Goal: Transaction & Acquisition: Purchase product/service

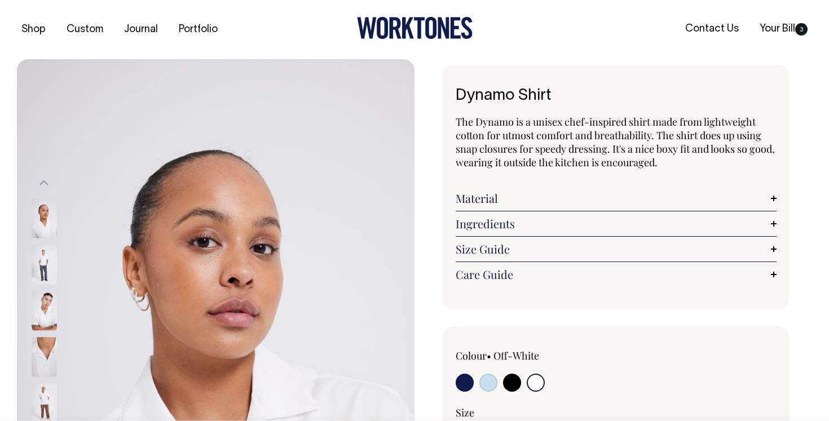
select select "Off-White"
click at [783, 28] on link "Your Bill 3" at bounding box center [783, 29] width 57 height 19
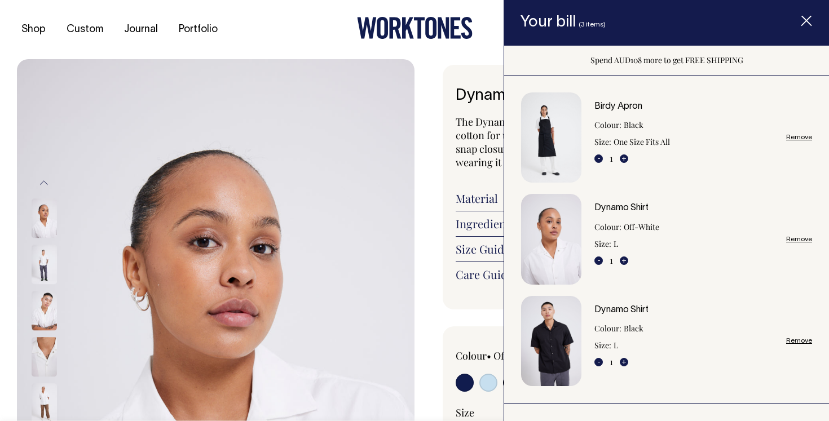
click at [799, 138] on link "Remove" at bounding box center [799, 137] width 26 height 7
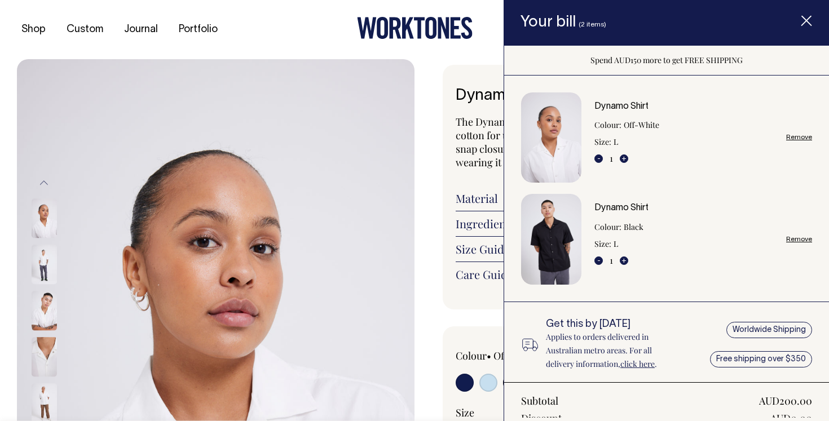
click at [802, 136] on link "Remove" at bounding box center [799, 137] width 26 height 7
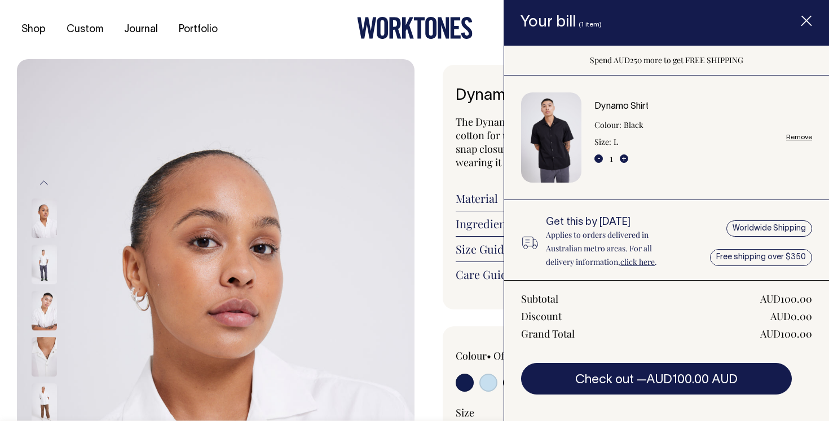
click at [458, 126] on span "The Dynamo is a unisex chef-inspired shirt made from lightweight cotton for utm…" at bounding box center [615, 142] width 319 height 54
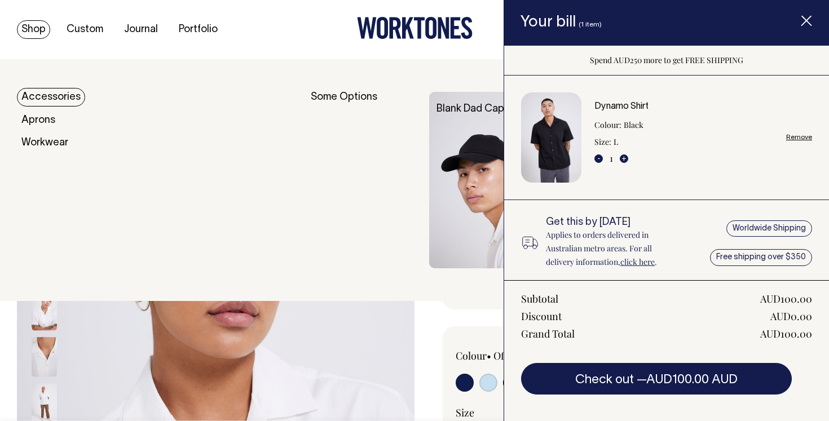
click at [29, 27] on link "Shop" at bounding box center [33, 29] width 33 height 19
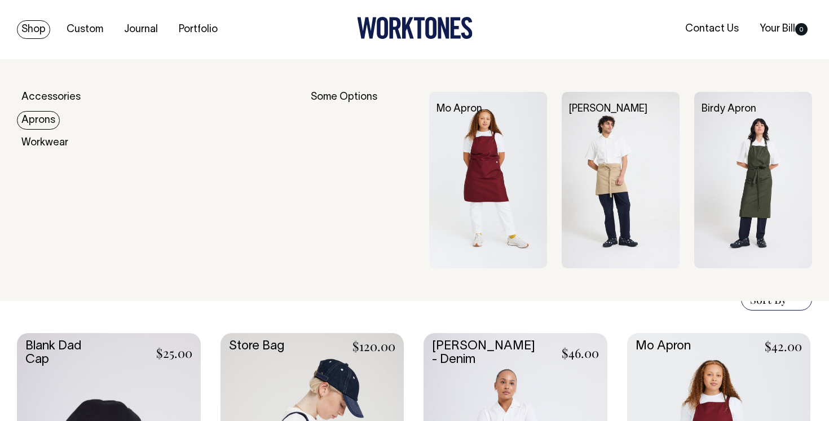
click at [38, 111] on link "Aprons" at bounding box center [38, 120] width 43 height 19
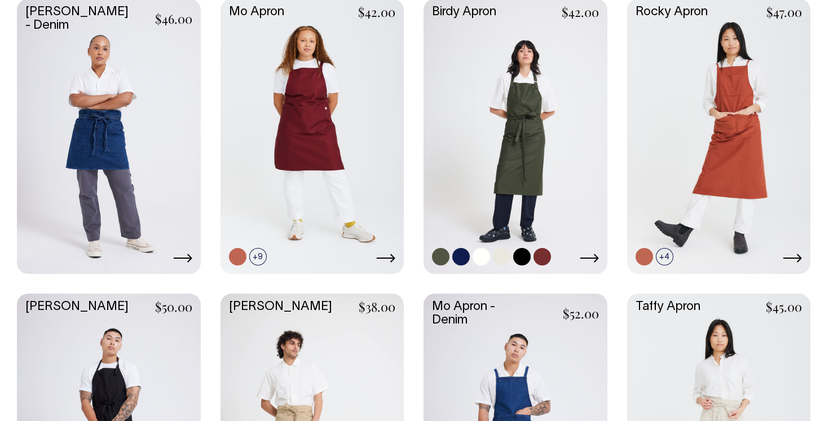
click at [532, 109] on link at bounding box center [516, 135] width 184 height 273
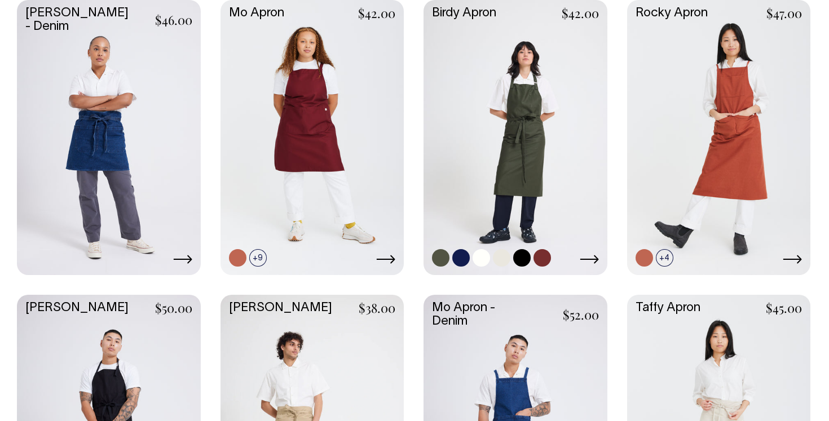
scroll to position [346, 0]
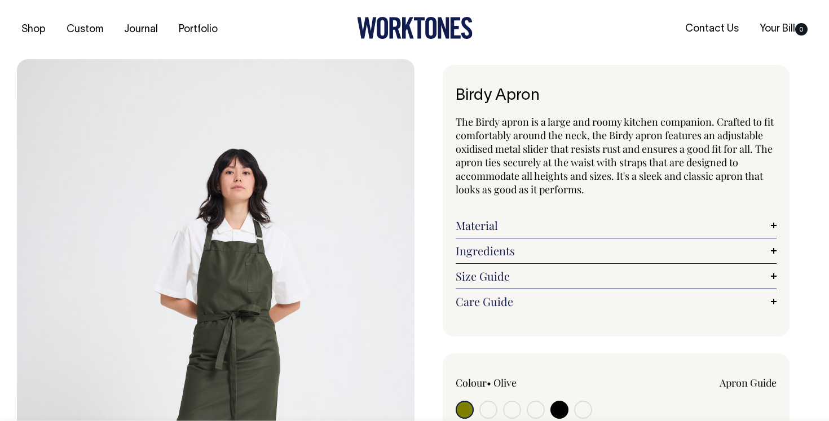
click at [534, 408] on input "radio" at bounding box center [536, 410] width 18 height 18
radio input "true"
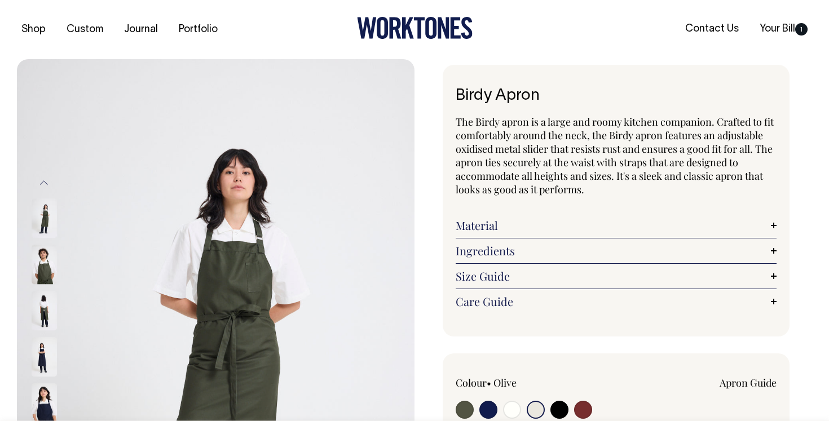
click at [537, 408] on input "radio" at bounding box center [536, 410] width 18 height 18
click at [538, 411] on input "radio" at bounding box center [536, 410] width 18 height 18
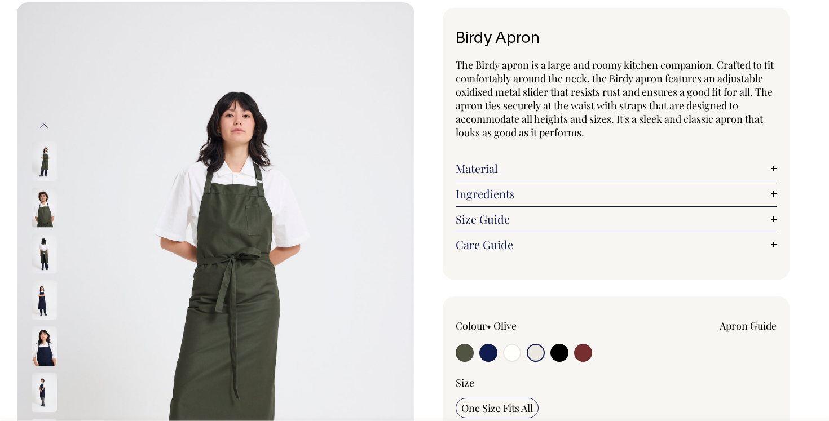
click at [535, 350] on input "radio" at bounding box center [536, 353] width 18 height 18
click at [502, 350] on div at bounding box center [520, 353] width 129 height 21
click at [510, 350] on input "radio" at bounding box center [512, 352] width 18 height 18
radio input "true"
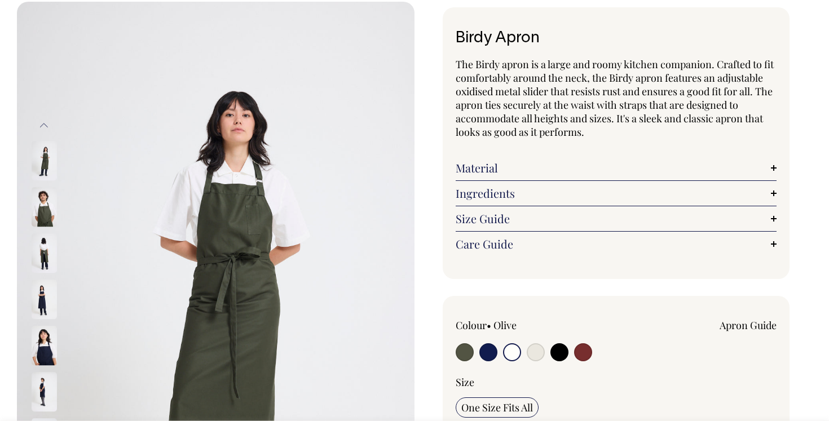
radio input "true"
select select "Off-White"
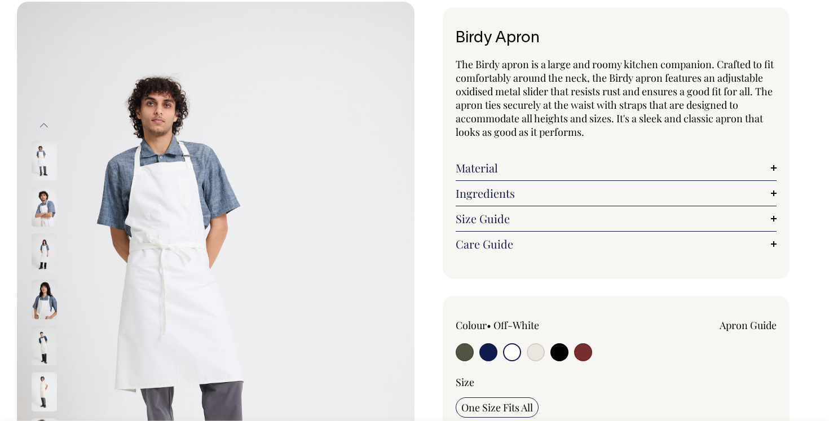
click at [532, 351] on input "radio" at bounding box center [536, 352] width 18 height 18
radio input "true"
select select "Natural"
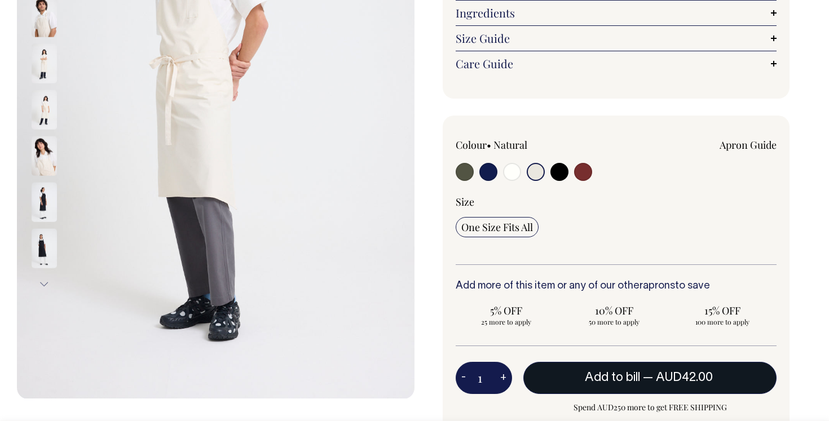
scroll to position [239, 0]
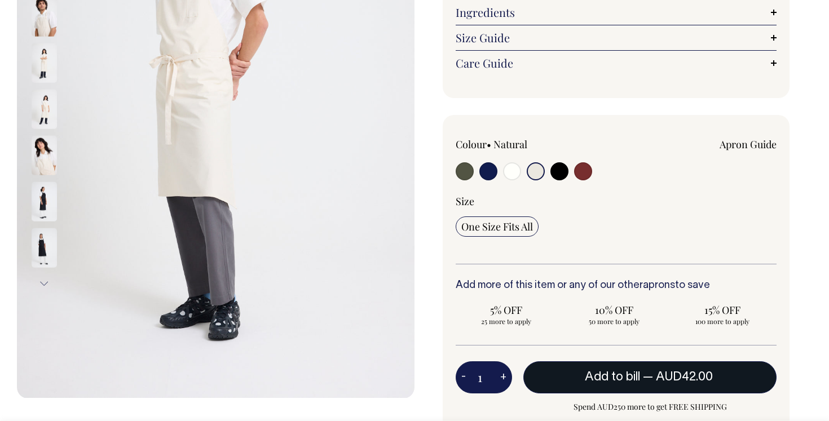
click at [653, 380] on span "— AUD42.00" at bounding box center [679, 377] width 73 height 11
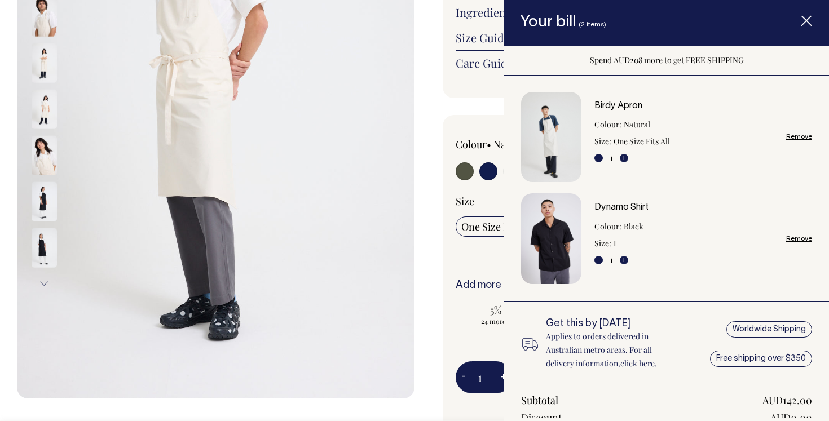
scroll to position [0, 0]
click at [416, 247] on div "Birdy Apron The Birdy apron is a large and roomy kitchen companion. Crafted to …" at bounding box center [614, 218] width 398 height 785
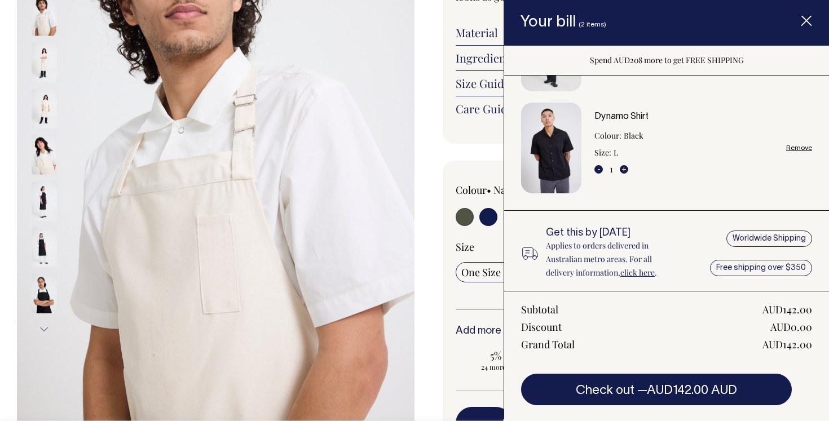
scroll to position [120, 0]
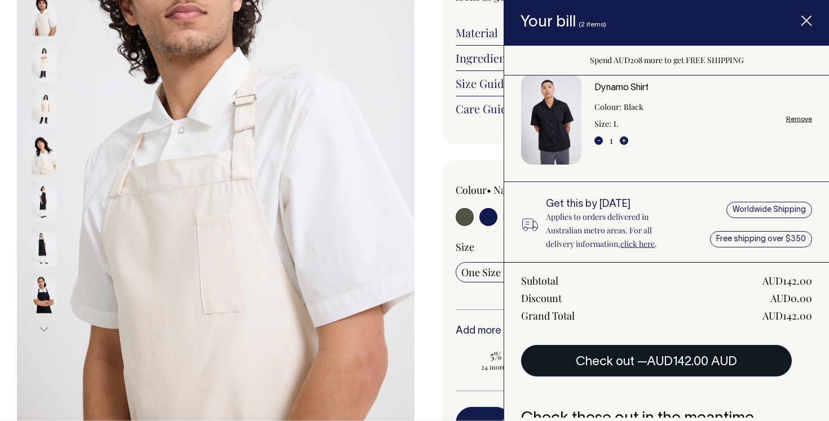
click at [734, 363] on span "AUD142.00 AUD" at bounding box center [692, 361] width 90 height 11
